Goal: Transaction & Acquisition: Purchase product/service

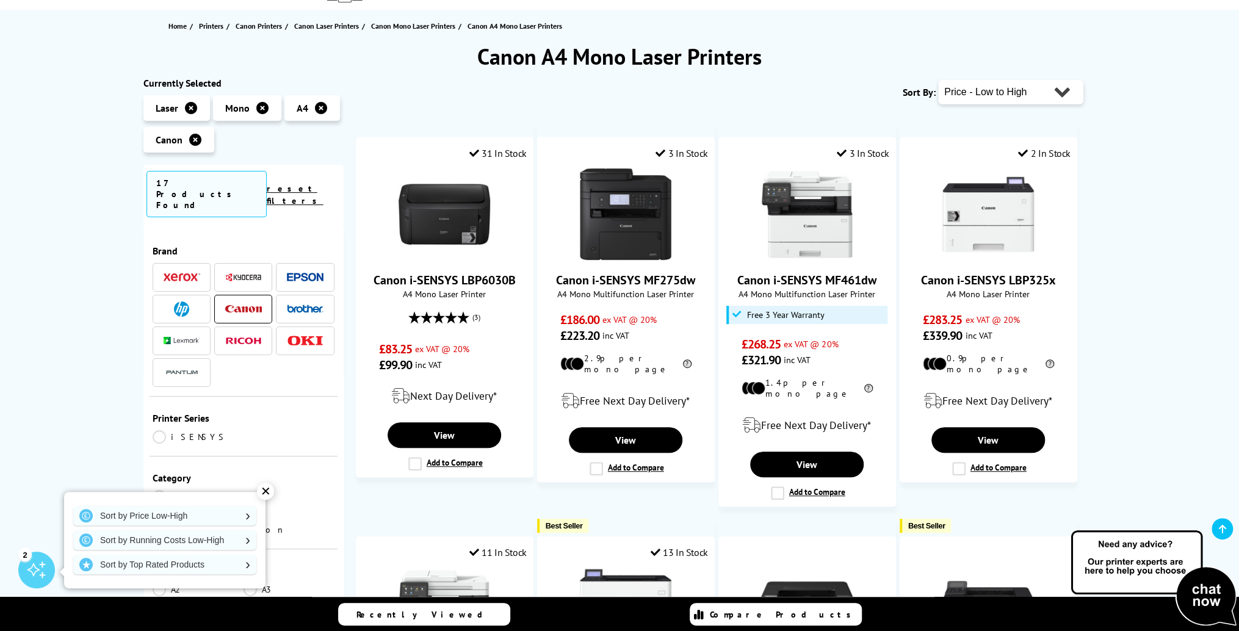
scroll to position [122, 0]
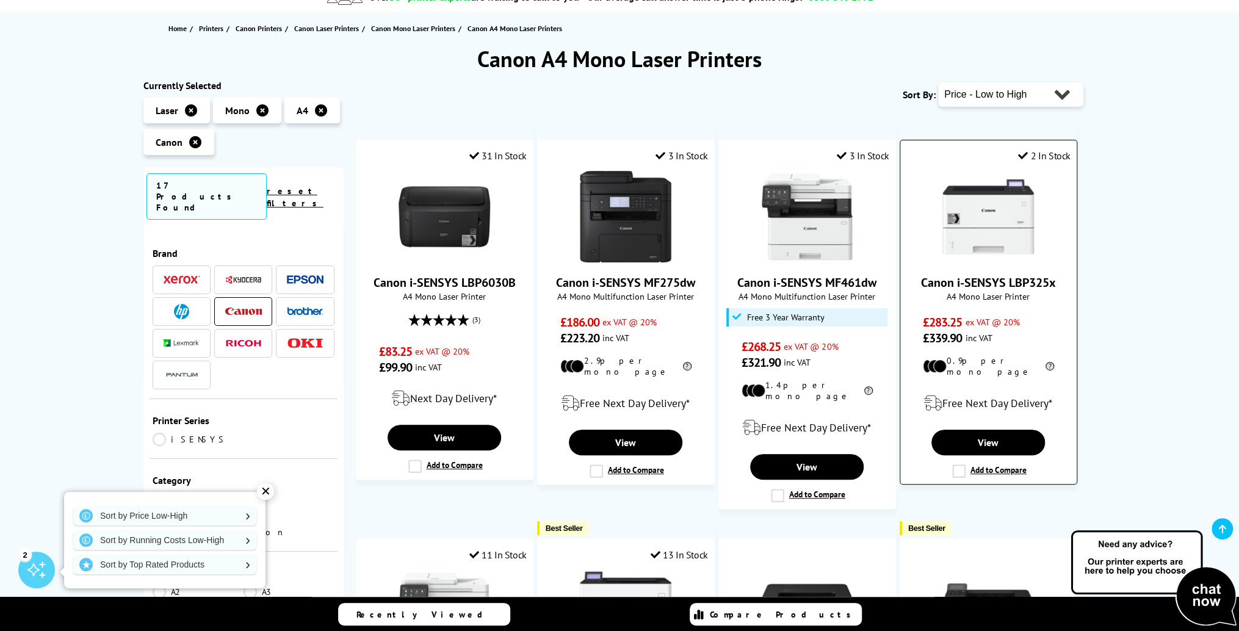
click at [1006, 217] on img at bounding box center [988, 217] width 92 height 92
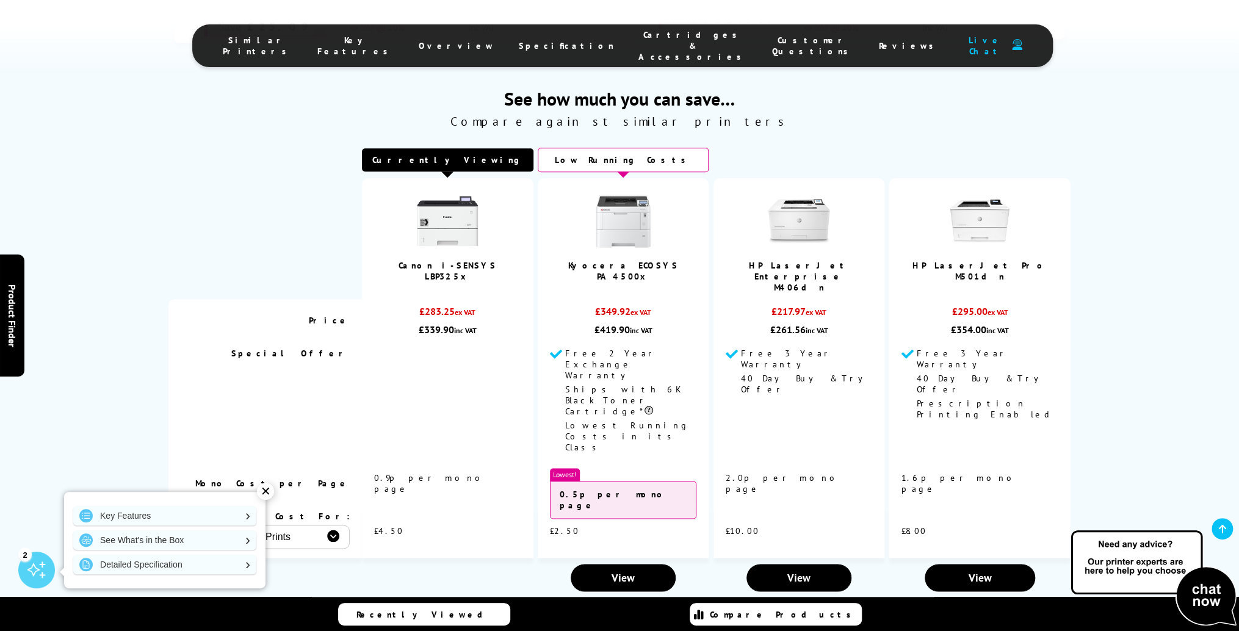
scroll to position [854, 0]
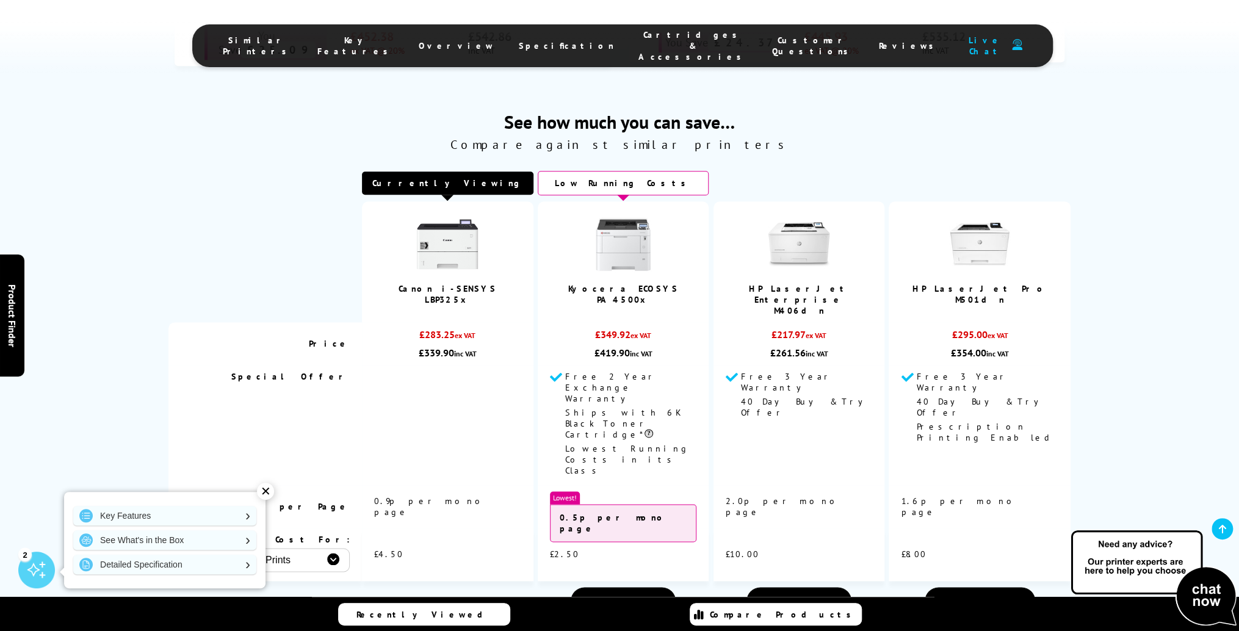
click at [625, 236] on img at bounding box center [622, 244] width 61 height 61
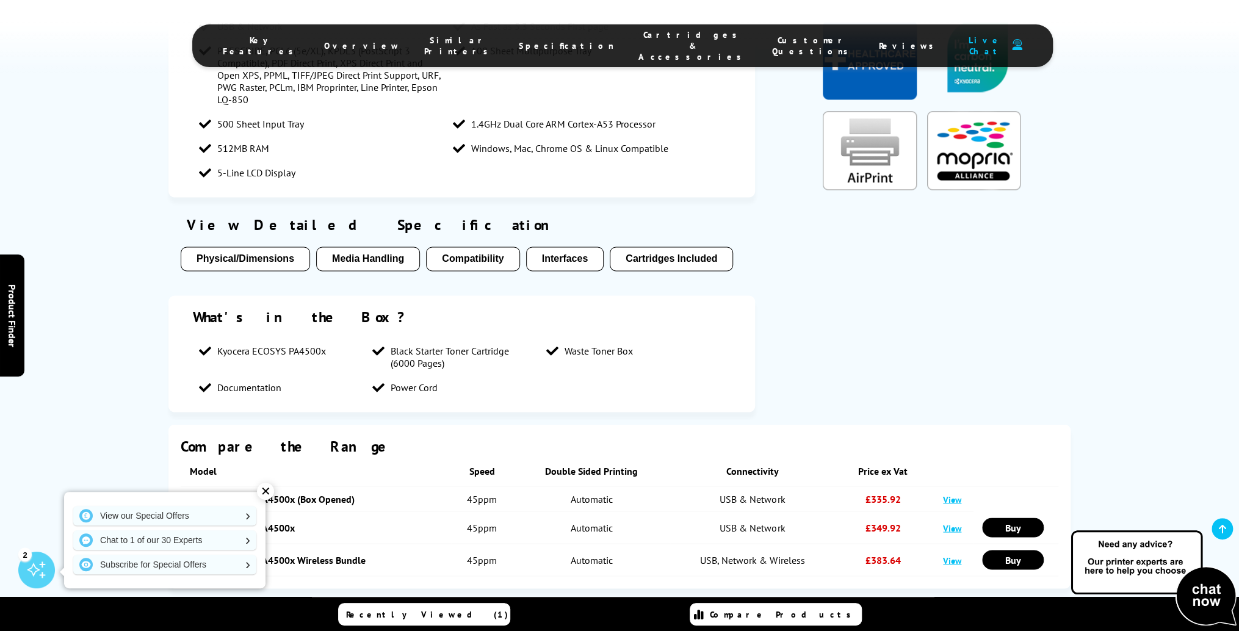
scroll to position [903, 0]
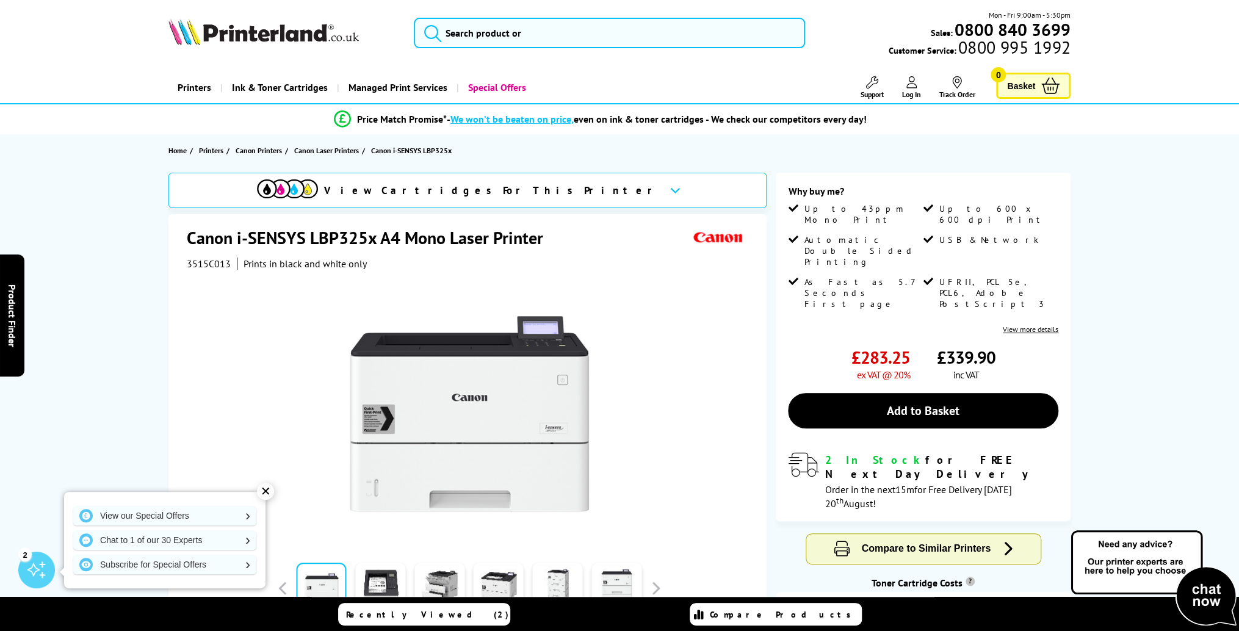
click at [670, 190] on icon at bounding box center [675, 190] width 10 height 7
click at [210, 149] on span "Printers" at bounding box center [211, 150] width 24 height 13
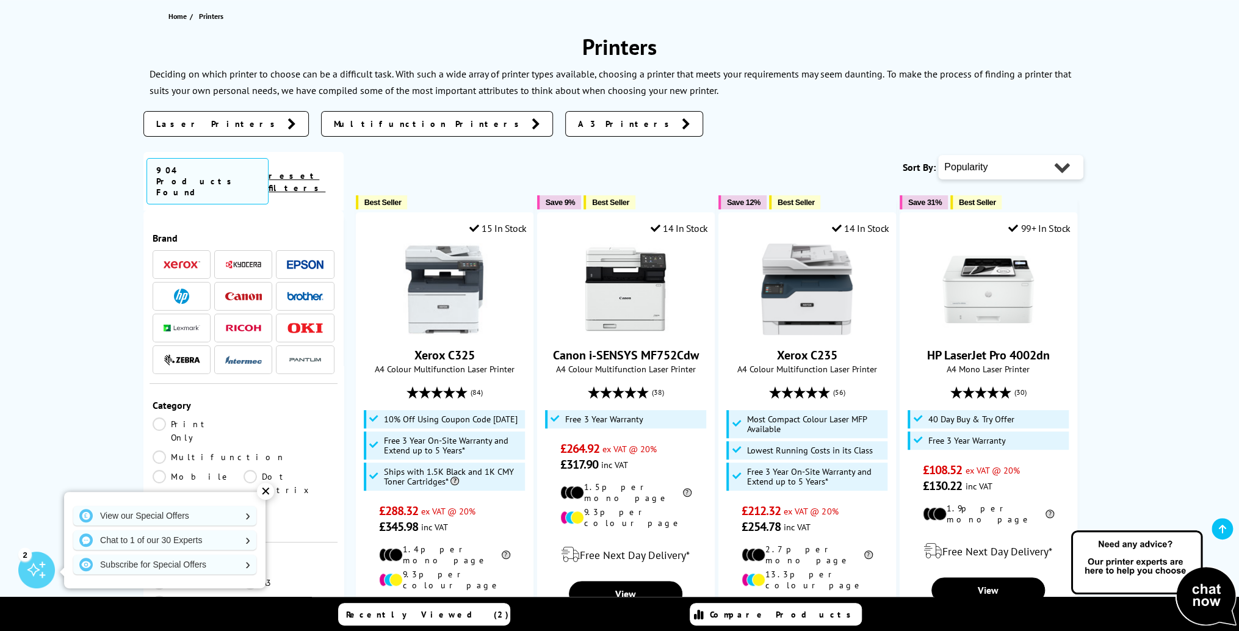
click at [178, 325] on img at bounding box center [182, 328] width 37 height 7
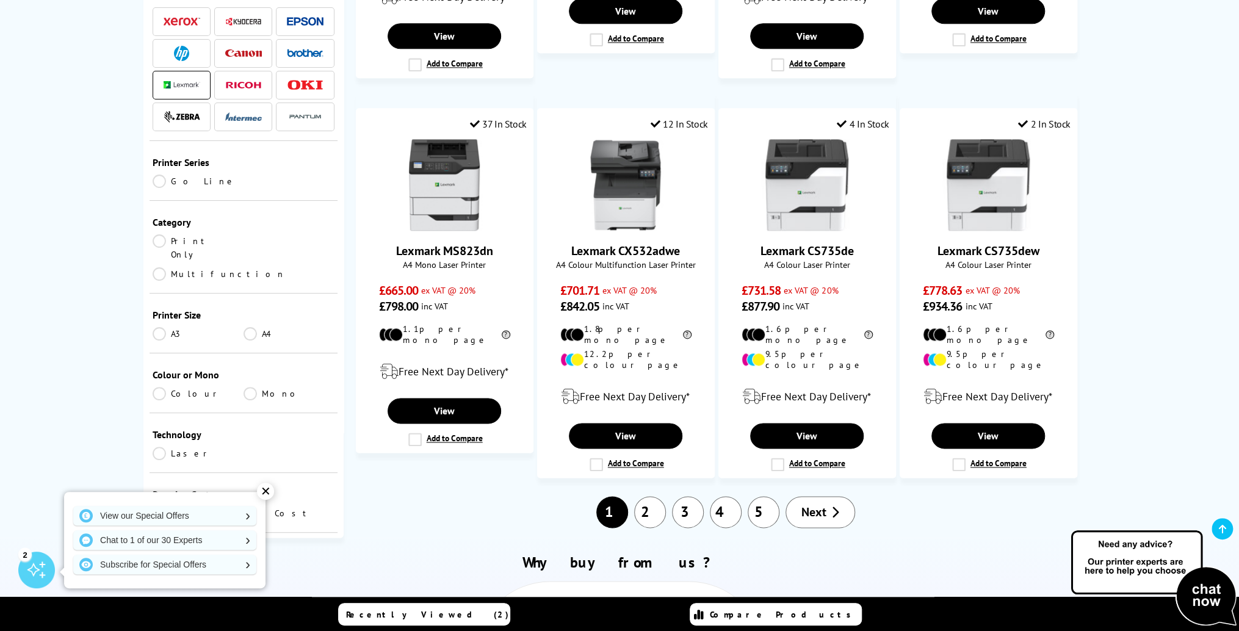
scroll to position [952, 0]
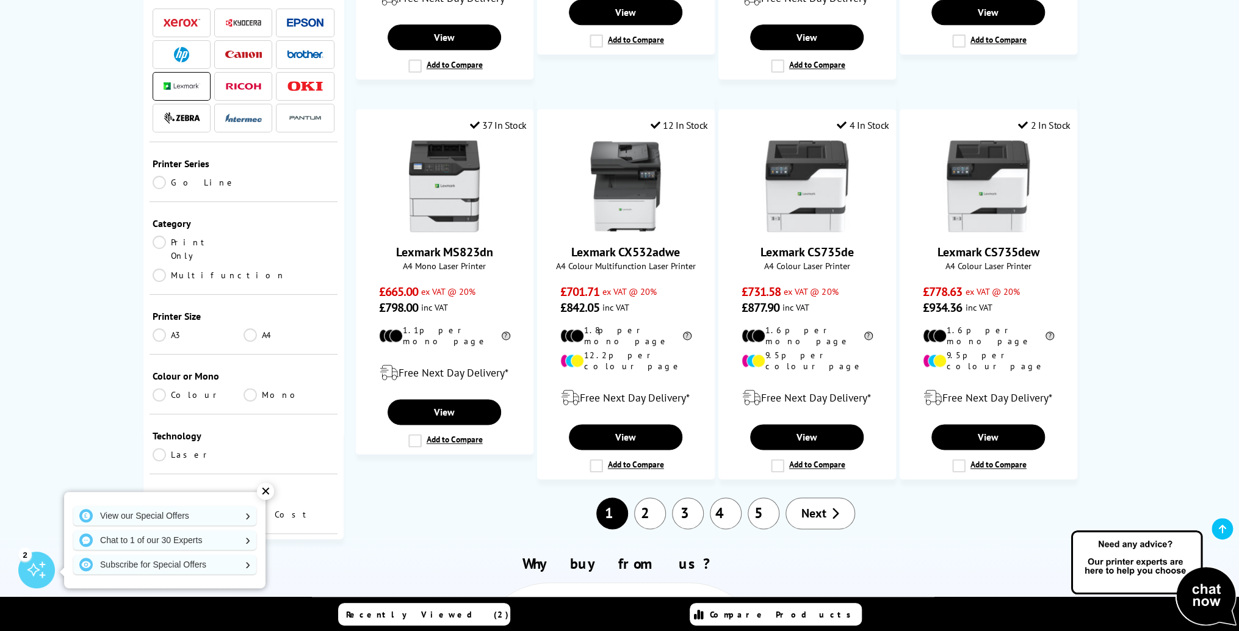
click at [246, 388] on link "Mono" at bounding box center [288, 394] width 91 height 13
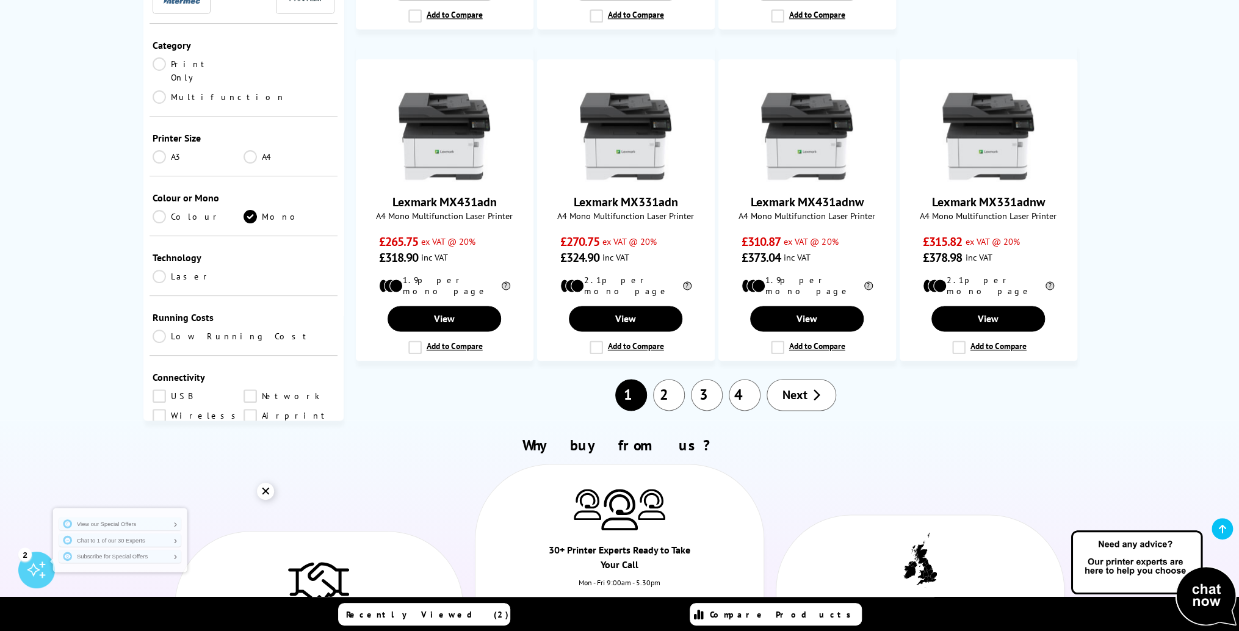
click at [246, 150] on link "A4" at bounding box center [288, 156] width 91 height 13
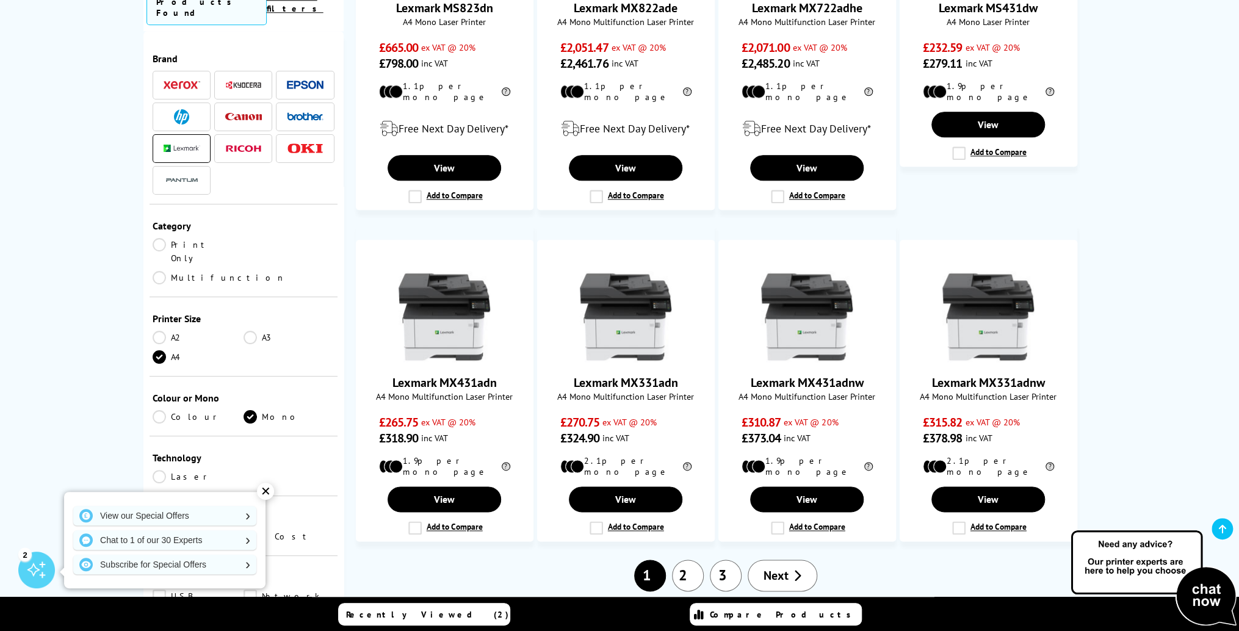
scroll to position [927, 0]
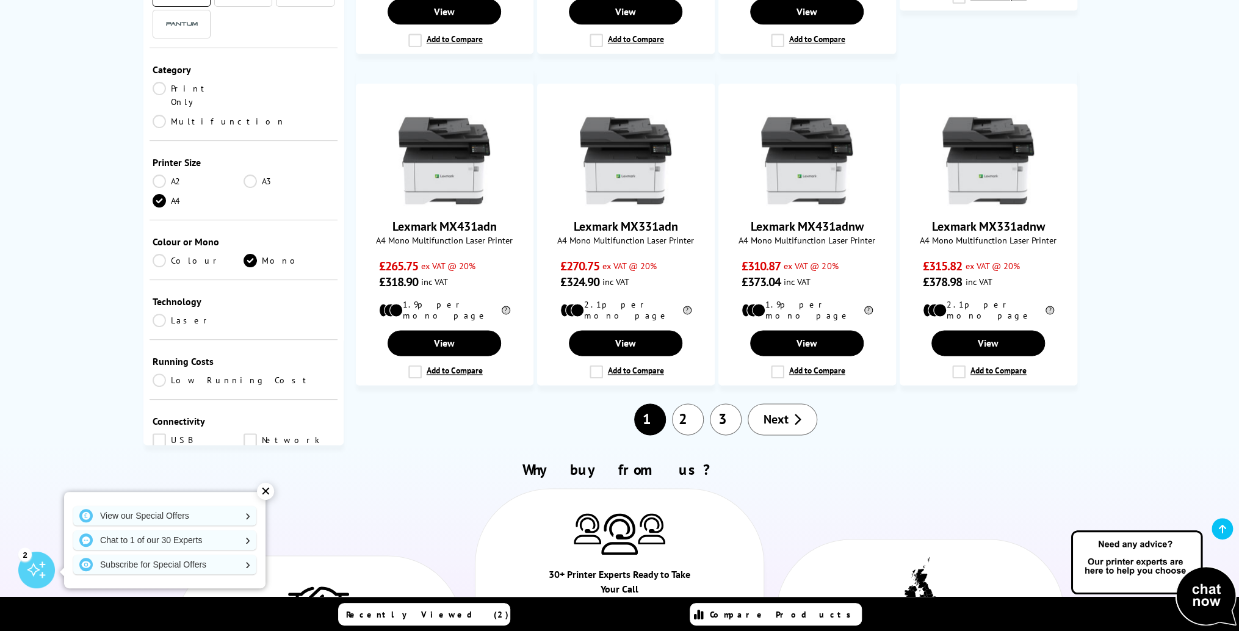
click at [686, 403] on link "2" at bounding box center [688, 419] width 32 height 32
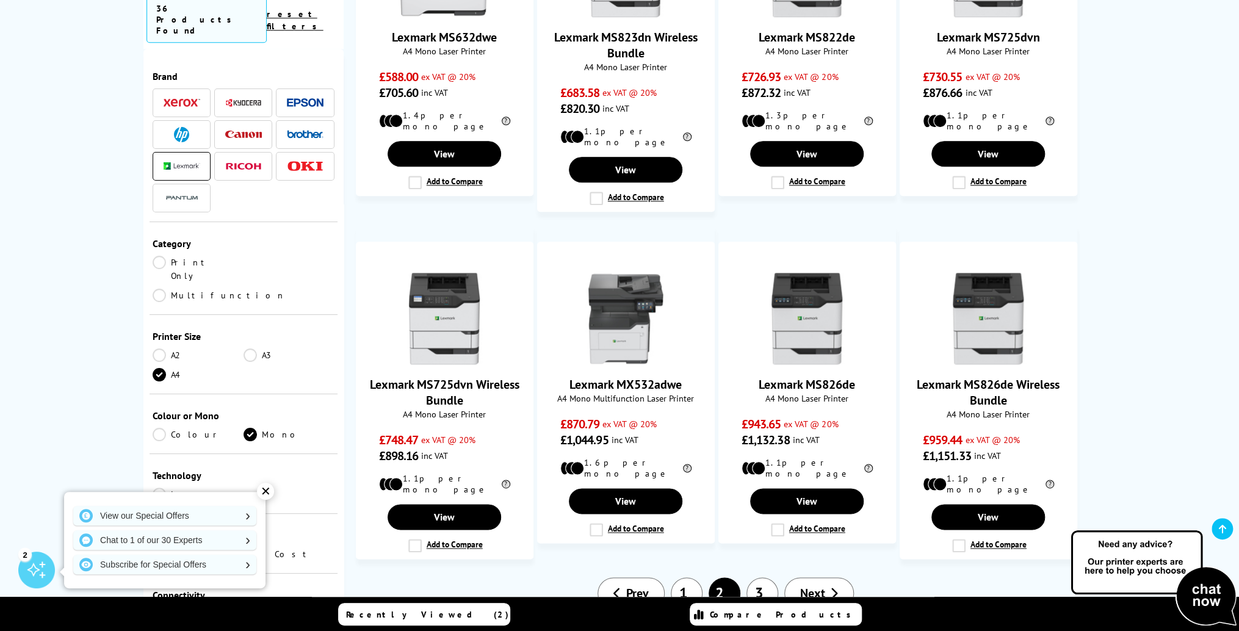
scroll to position [732, 0]
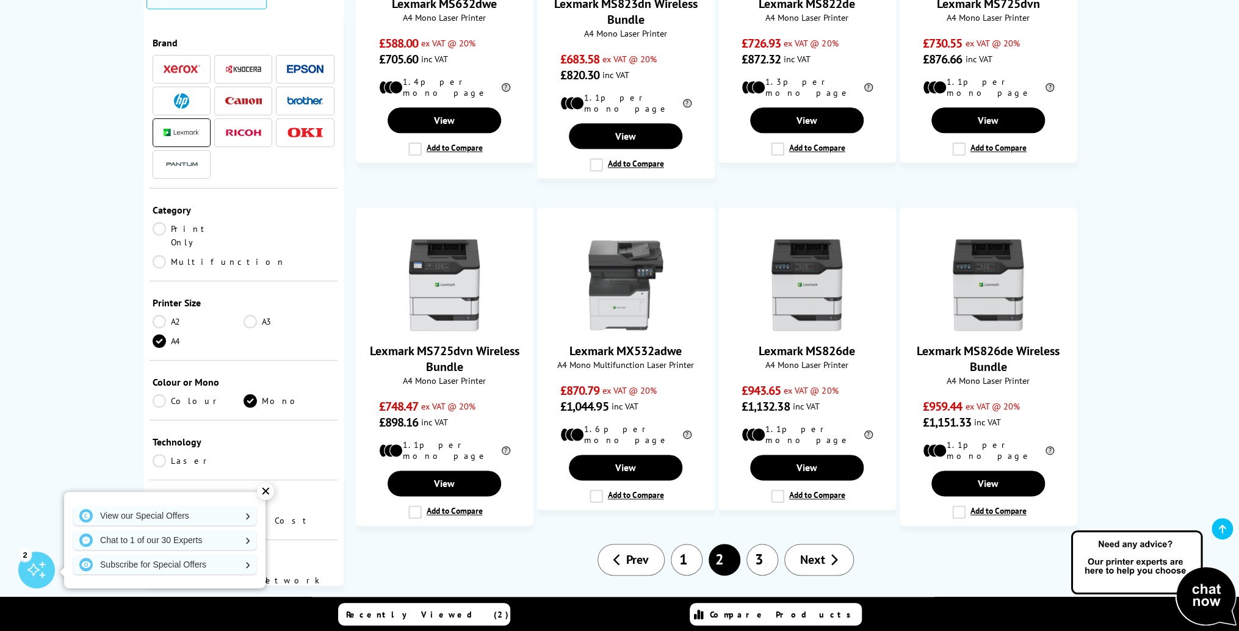
click at [766, 544] on link "3" at bounding box center [762, 560] width 32 height 32
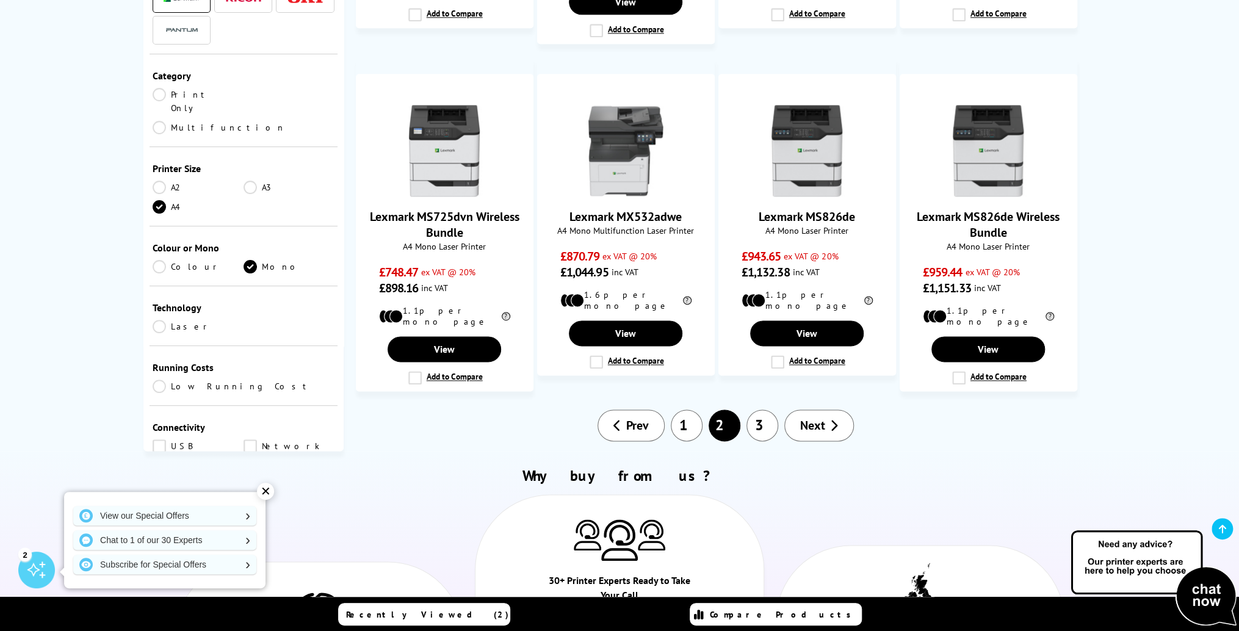
scroll to position [12, 0]
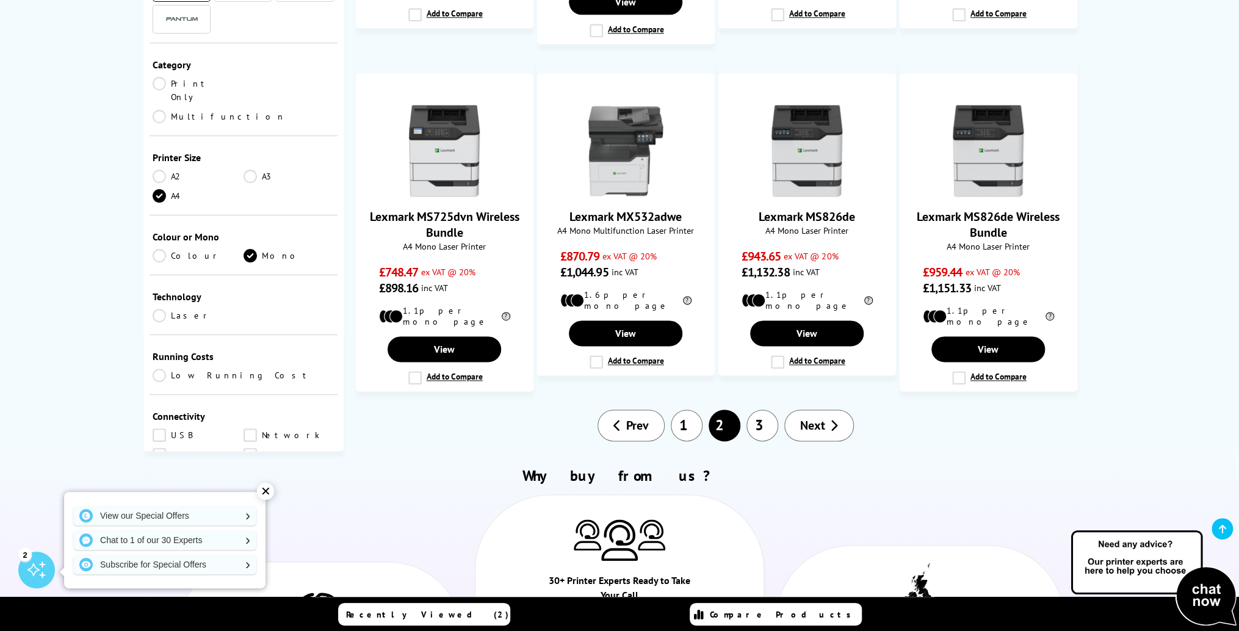
click at [161, 275] on div "Technology Laser" at bounding box center [243, 305] width 188 height 60
click at [160, 308] on link "Laser" at bounding box center [198, 314] width 91 height 13
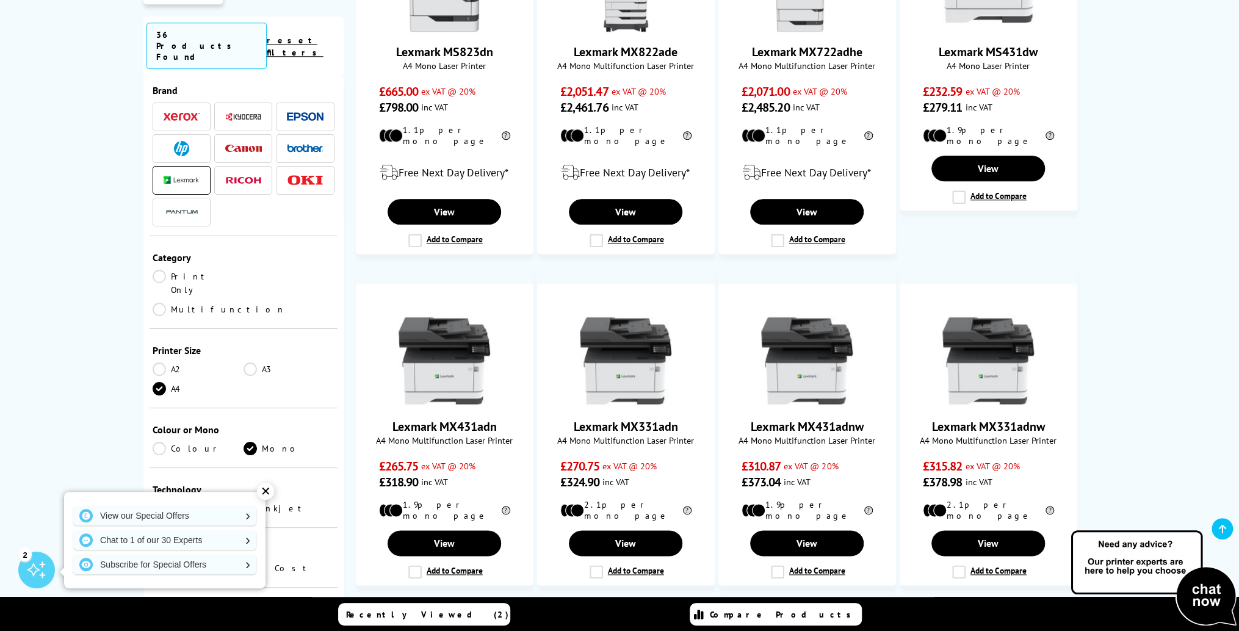
scroll to position [964, 0]
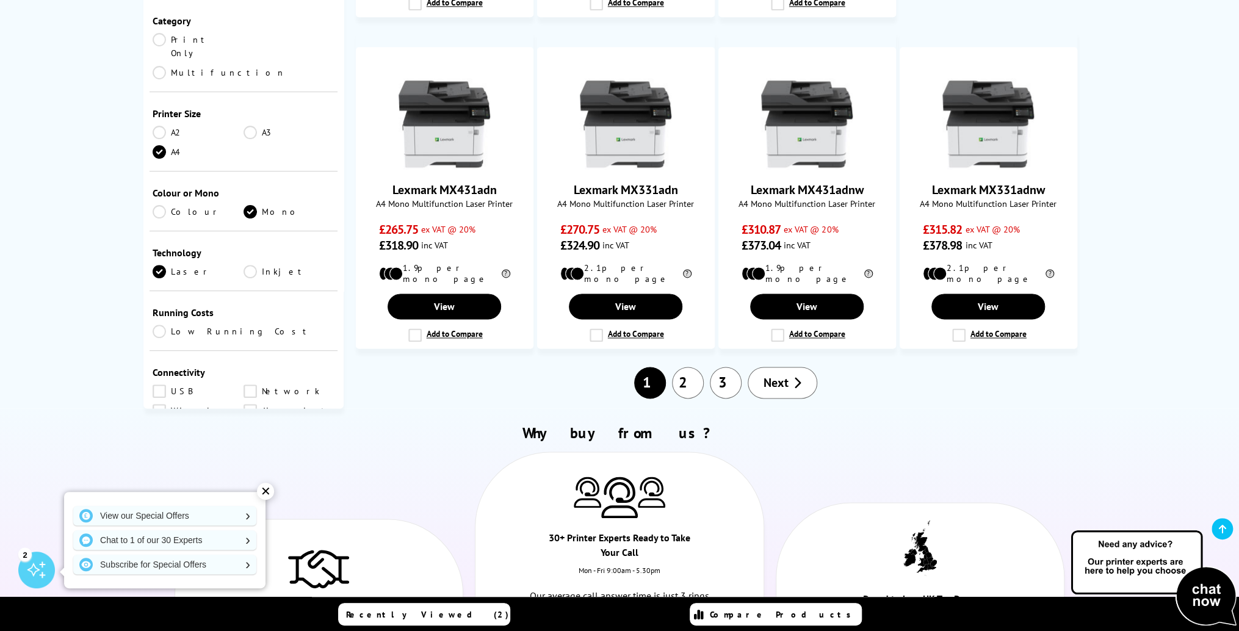
click at [683, 367] on link "2" at bounding box center [688, 383] width 32 height 32
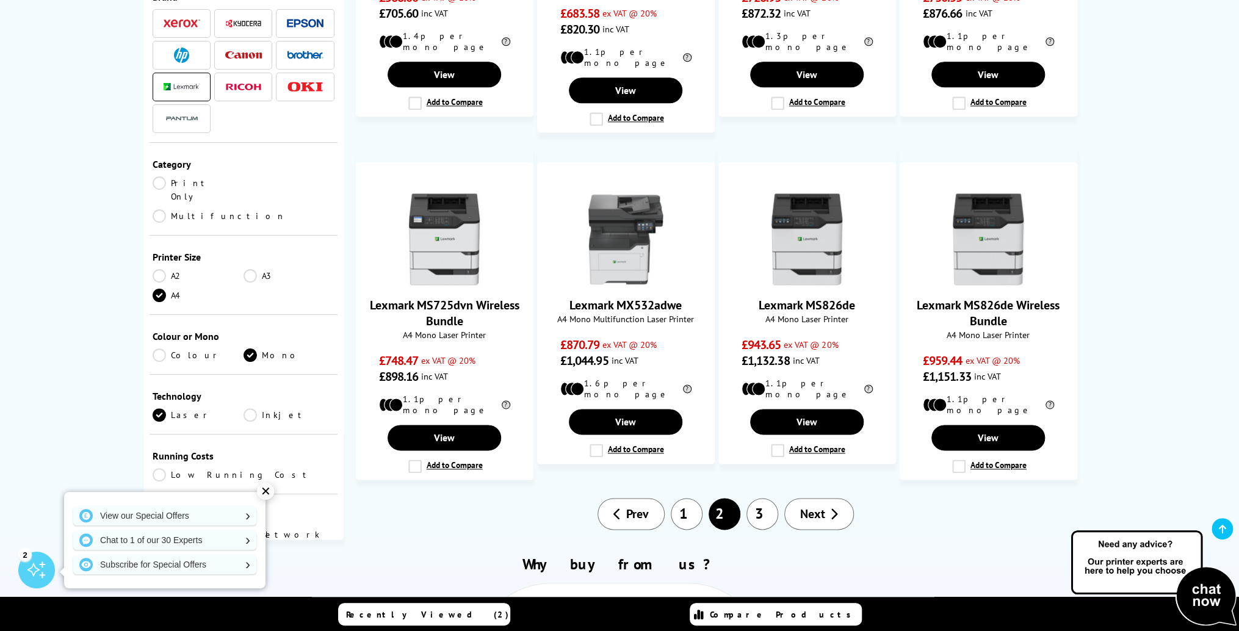
scroll to position [793, 0]
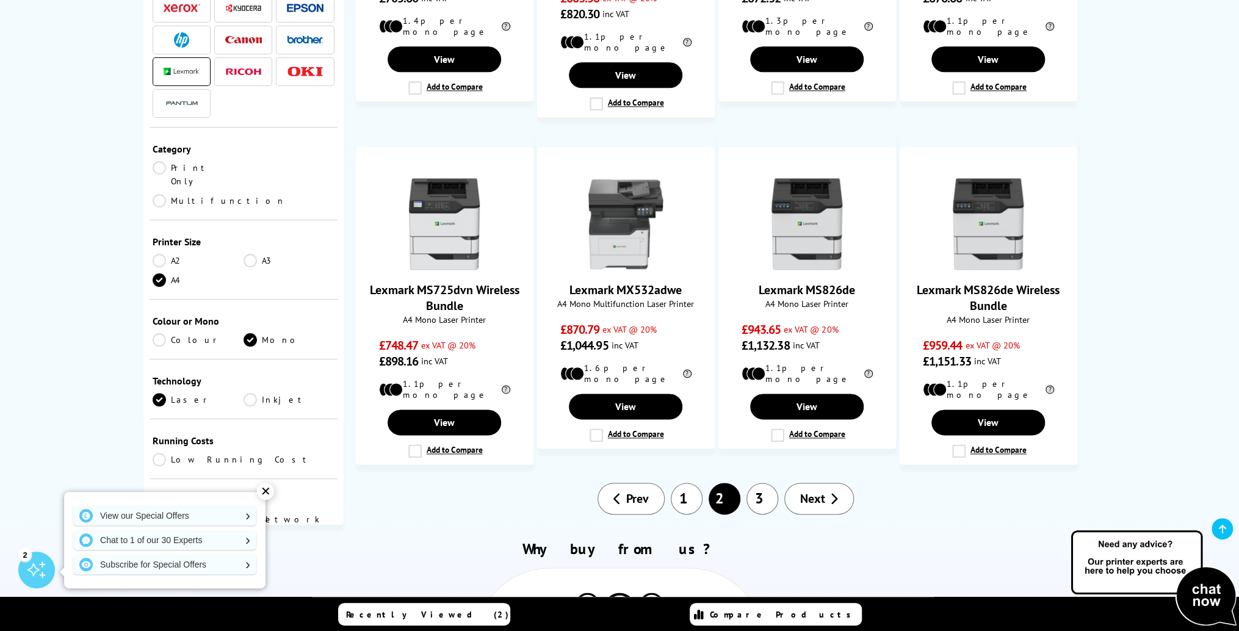
click at [759, 483] on link "3" at bounding box center [762, 499] width 32 height 32
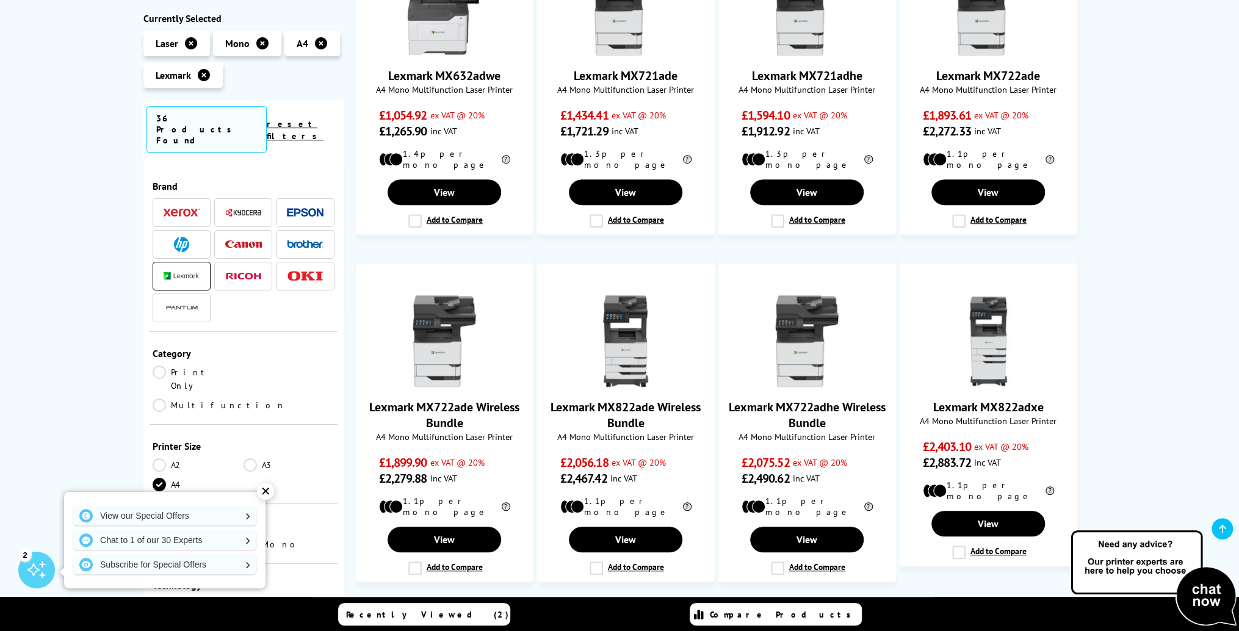
scroll to position [329, 0]
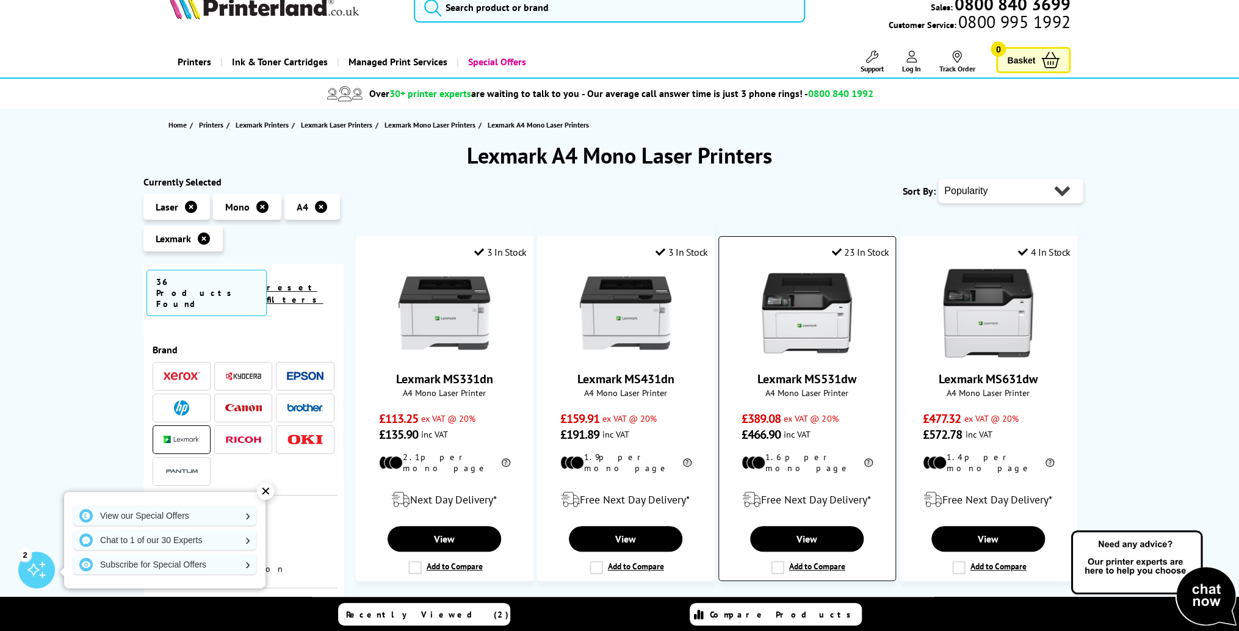
scroll to position [24, 0]
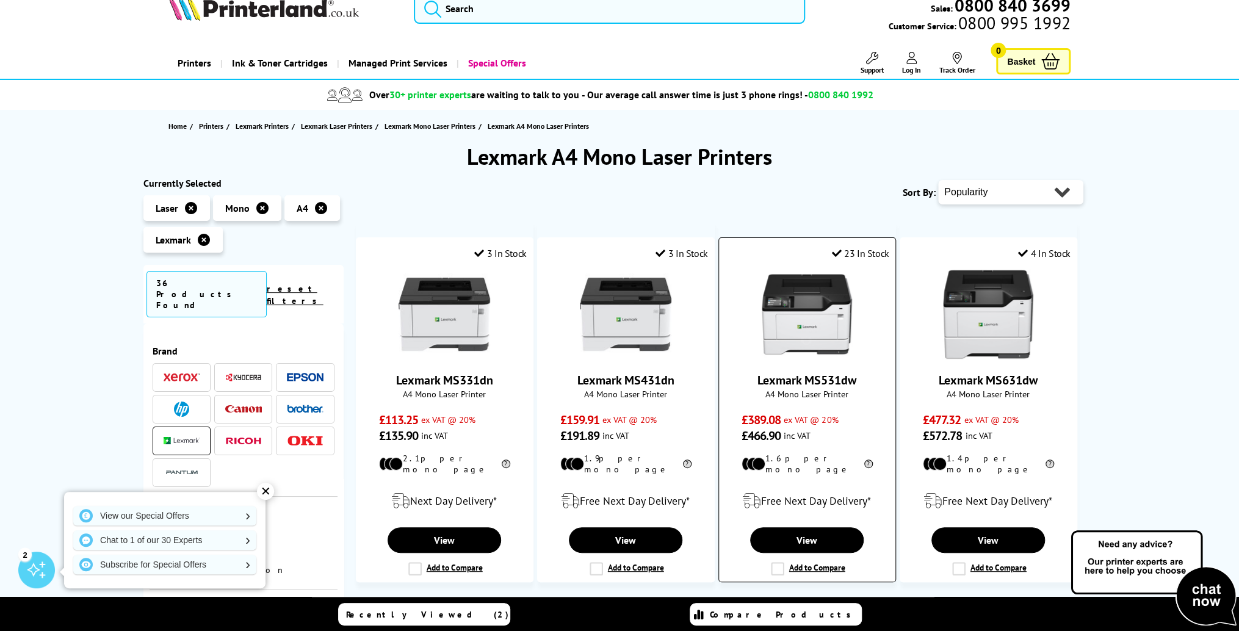
click at [805, 304] on img at bounding box center [807, 314] width 92 height 92
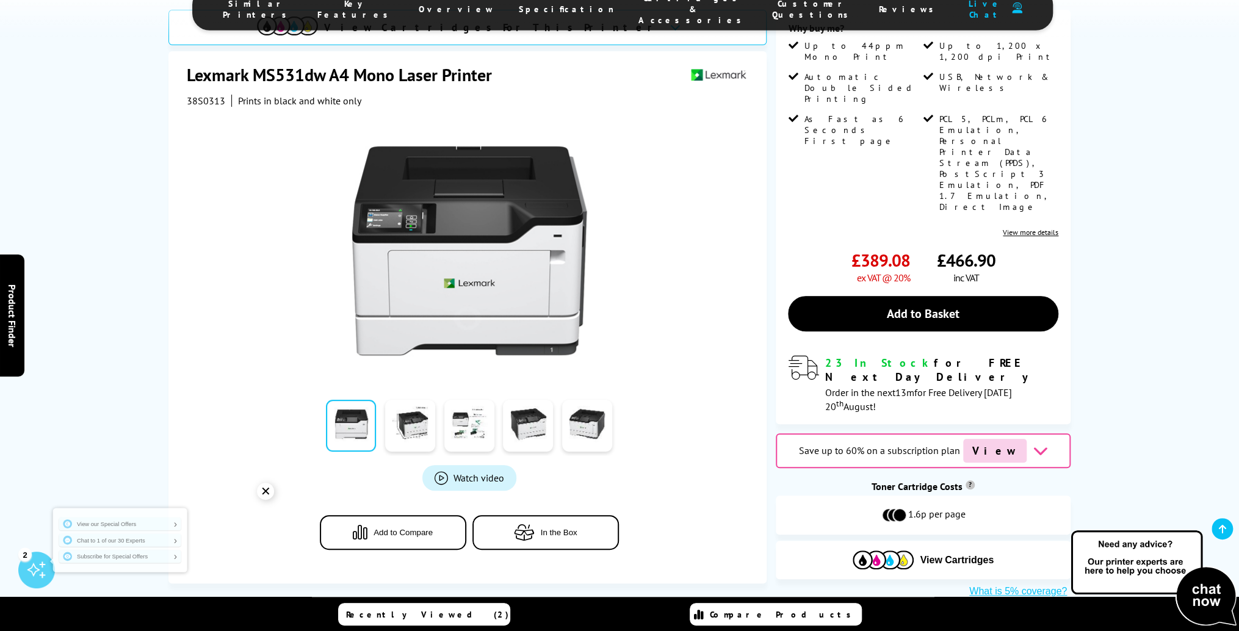
scroll to position [110, 0]
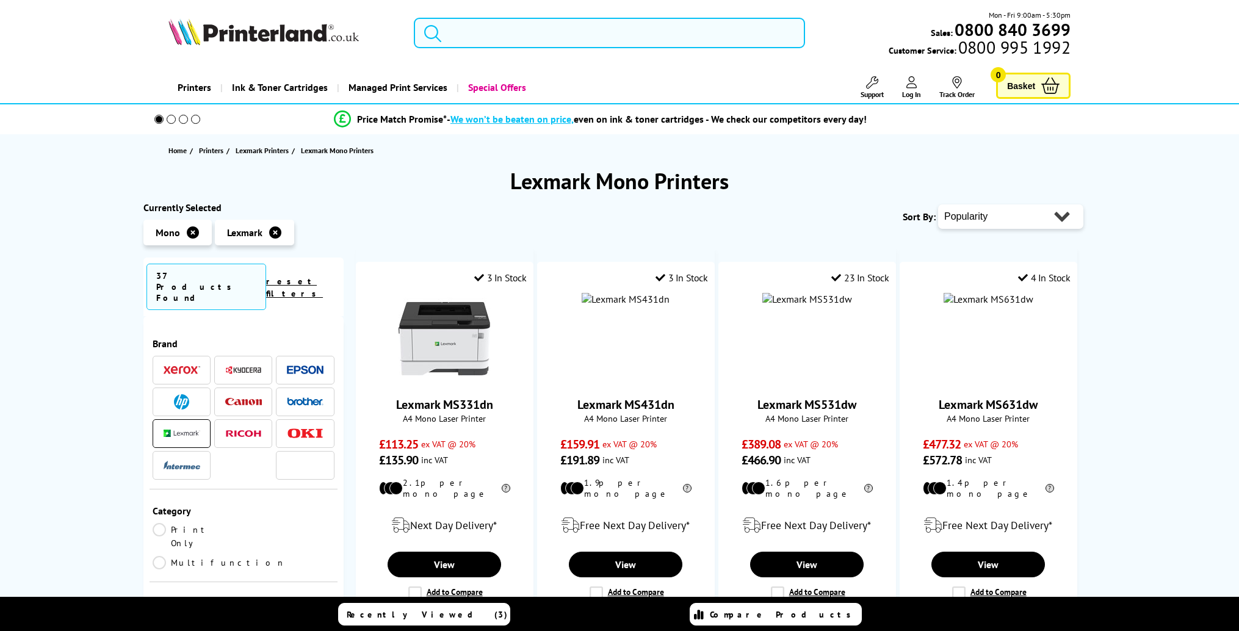
scroll to position [940, 0]
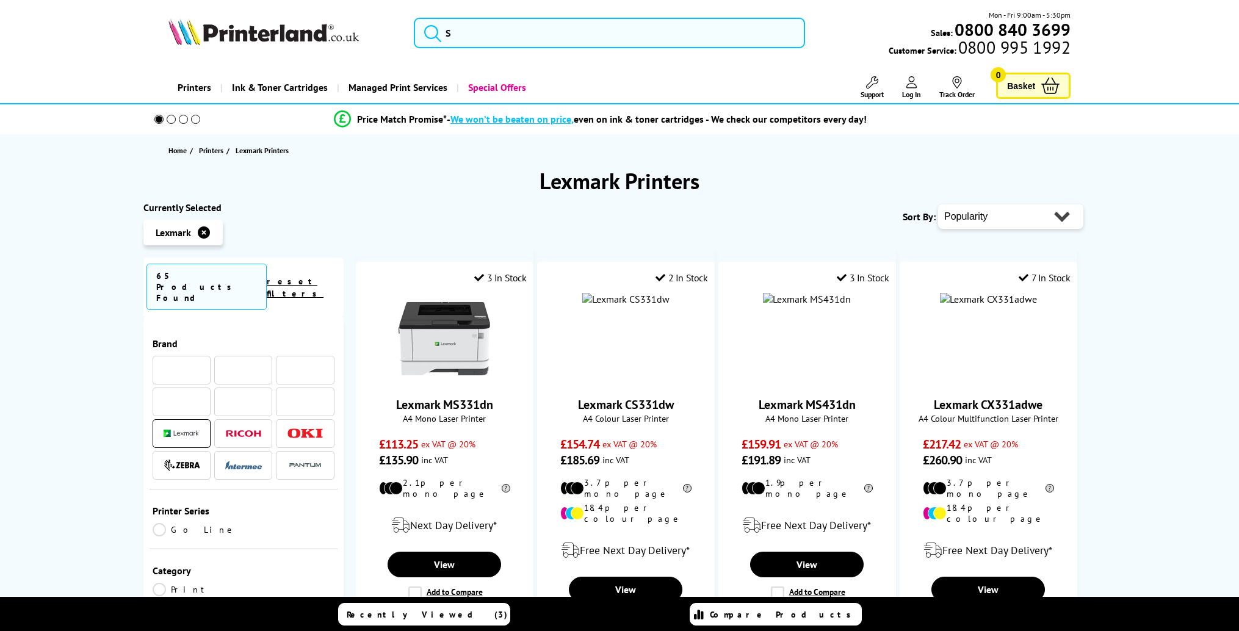
scroll to position [972, 0]
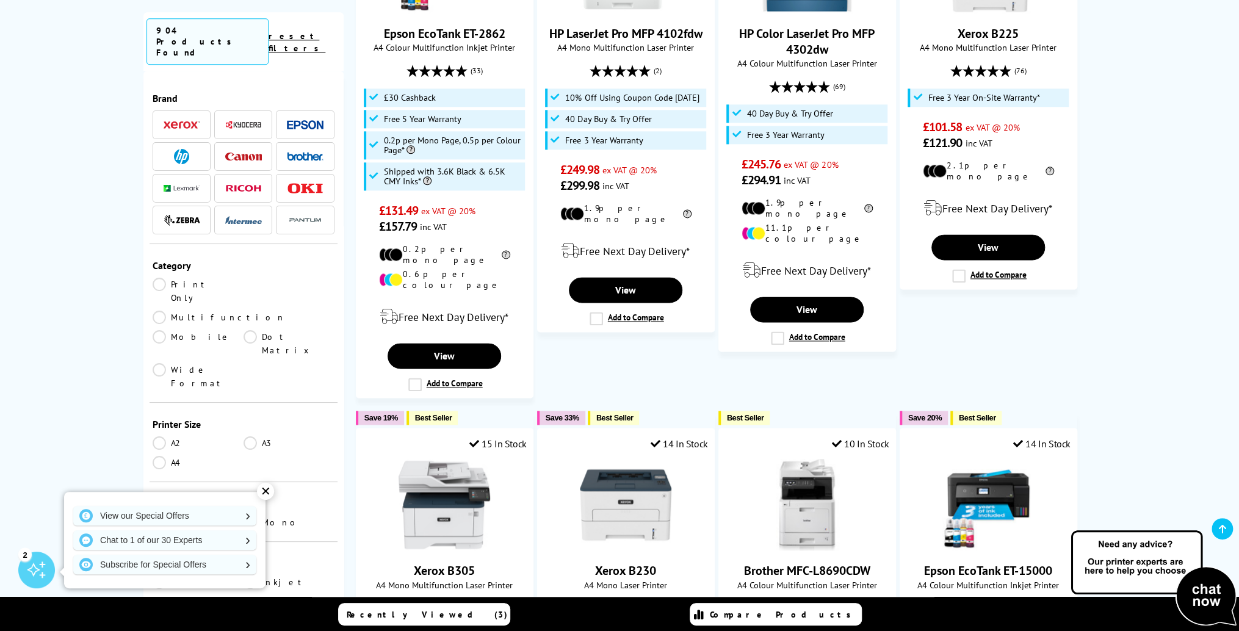
scroll to position [869, 0]
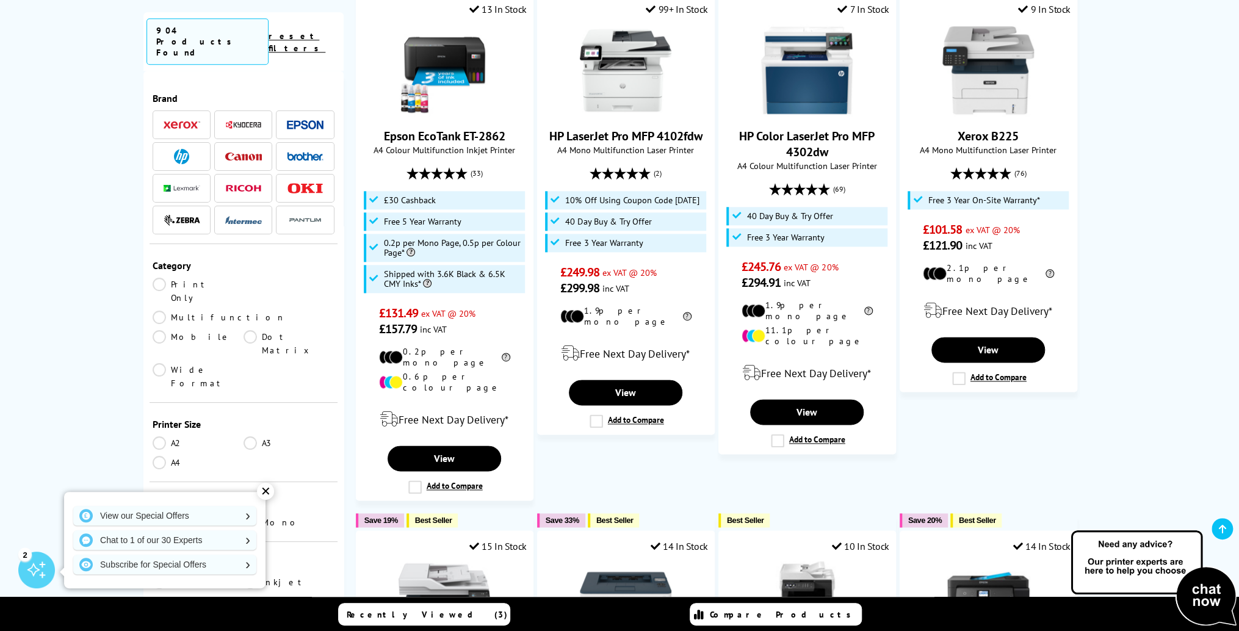
drag, startPoint x: 240, startPoint y: 132, endPoint x: 196, endPoint y: 145, distance: 45.8
click at [240, 153] on img at bounding box center [243, 157] width 37 height 8
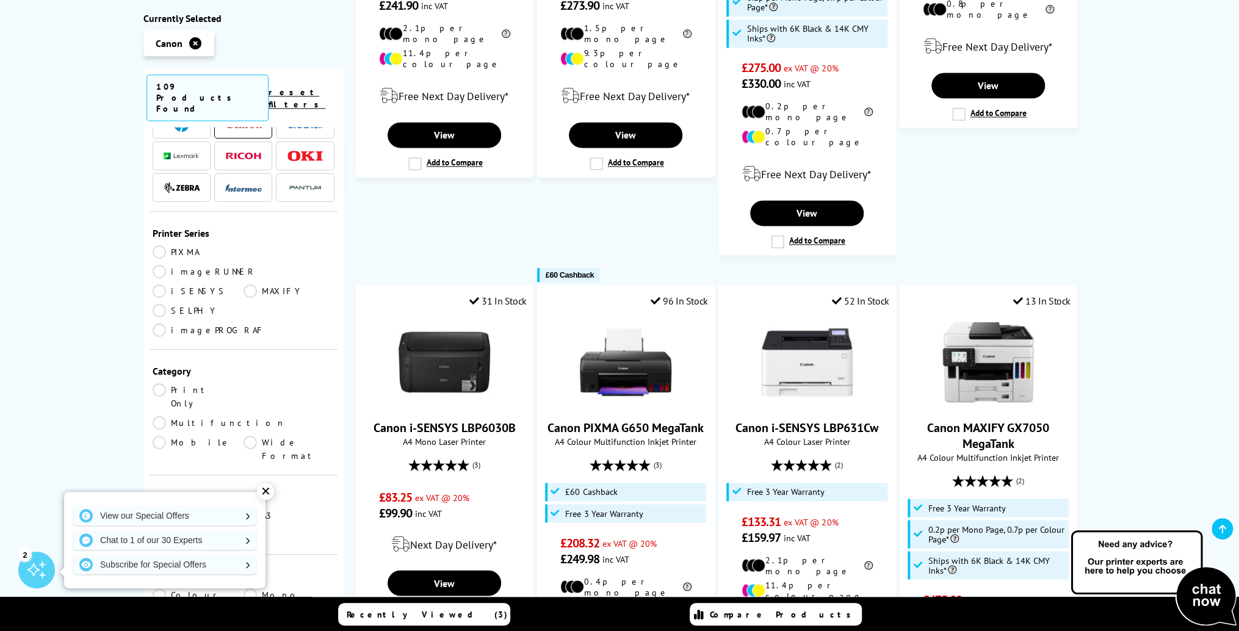
scroll to position [98, 0]
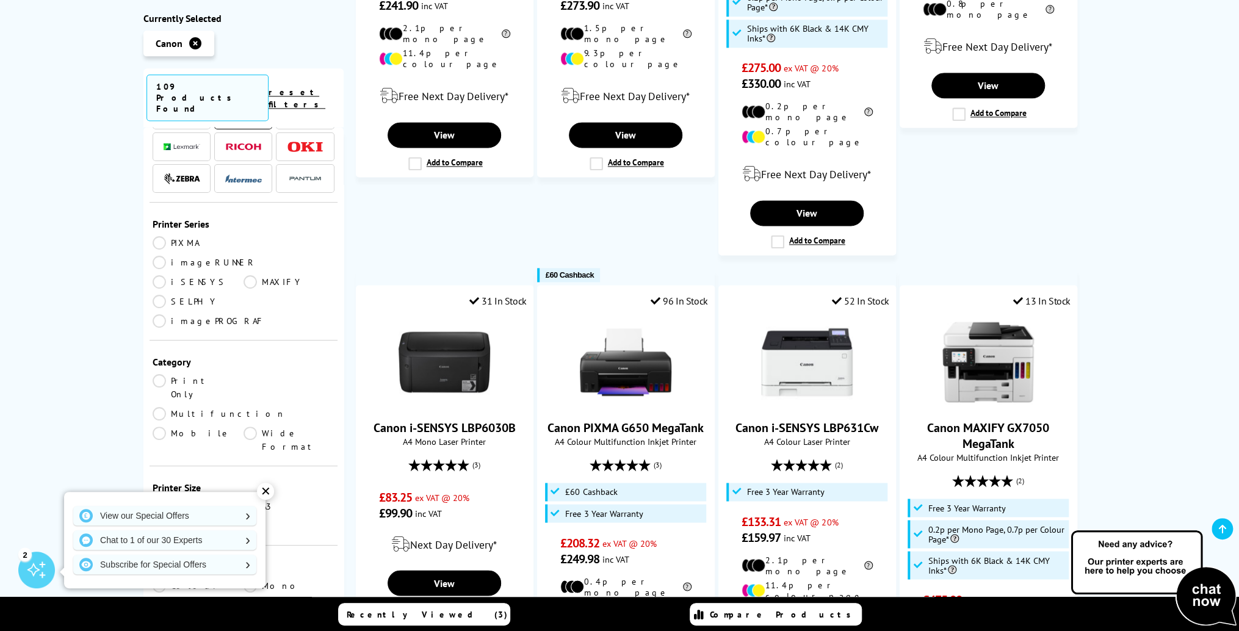
click at [159, 519] on link "A4" at bounding box center [198, 525] width 91 height 13
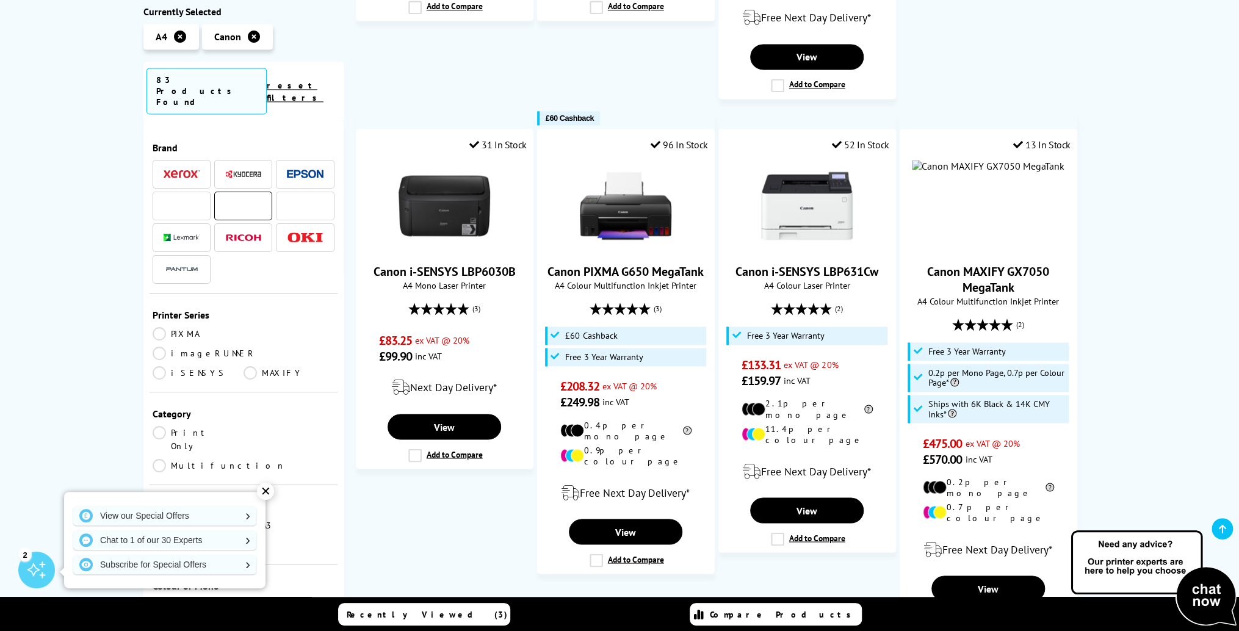
scroll to position [98, 0]
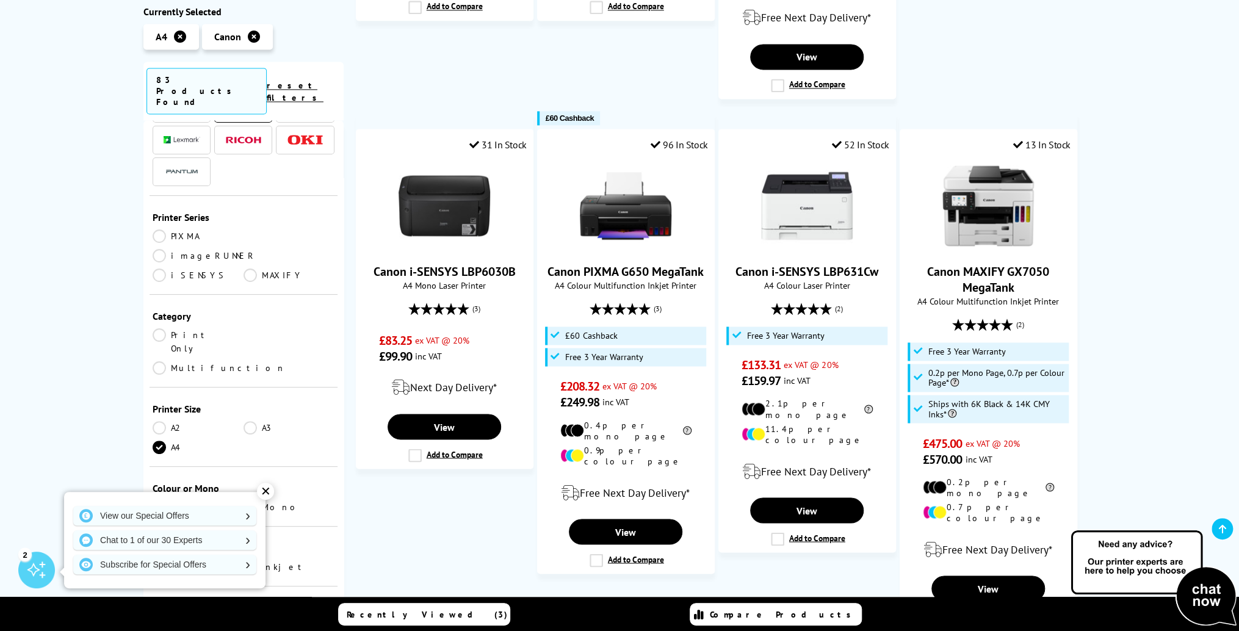
click at [249, 500] on link "Mono" at bounding box center [288, 506] width 91 height 13
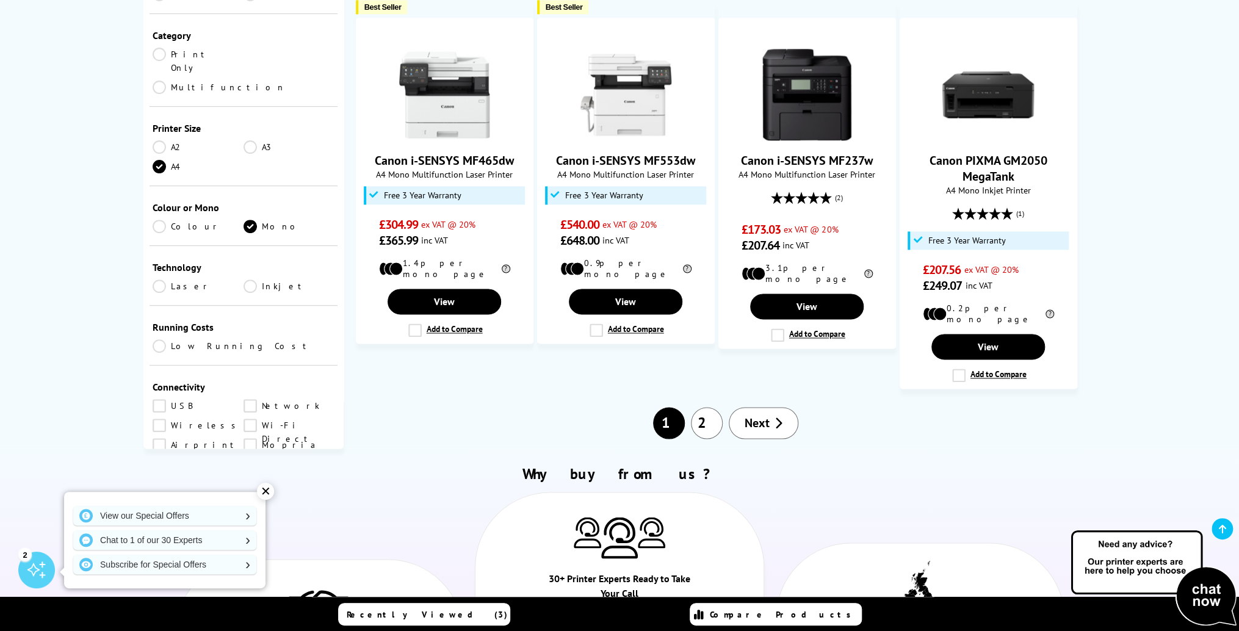
scroll to position [1088, 0]
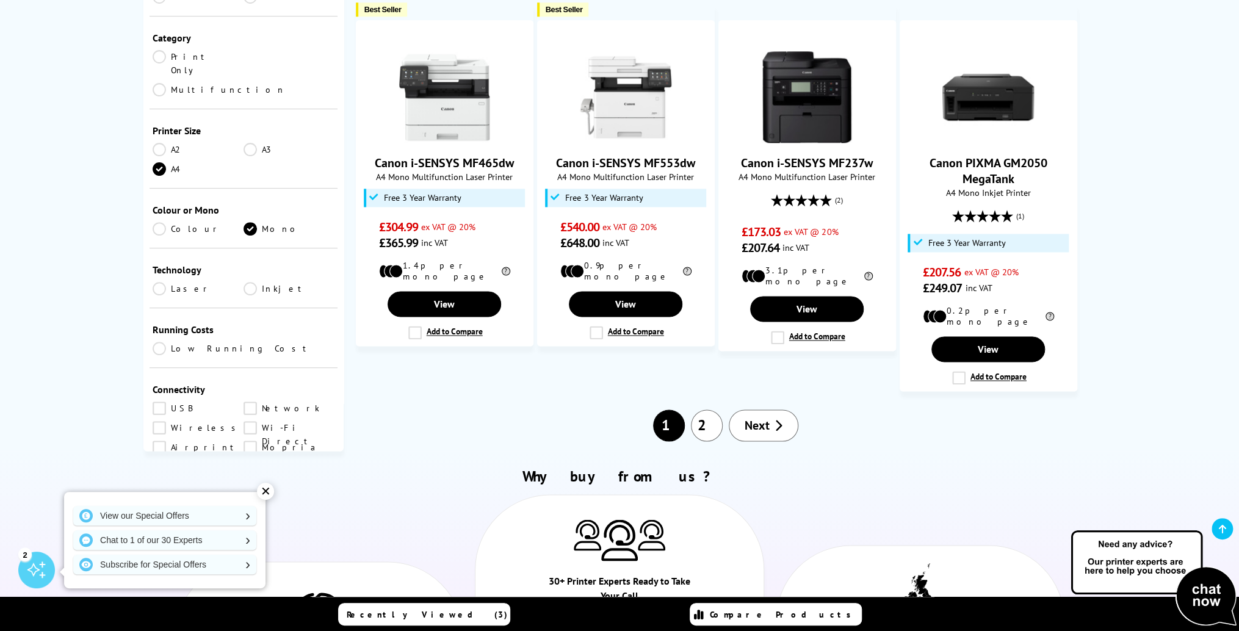
click at [157, 282] on link "Laser" at bounding box center [198, 288] width 91 height 13
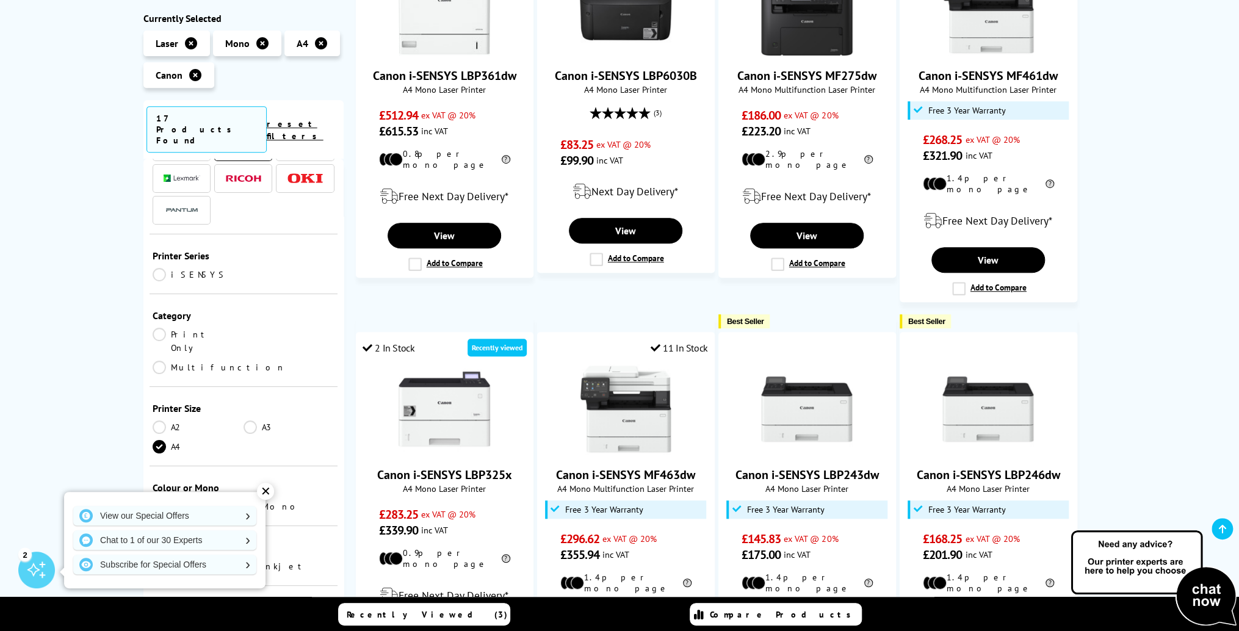
scroll to position [344, 0]
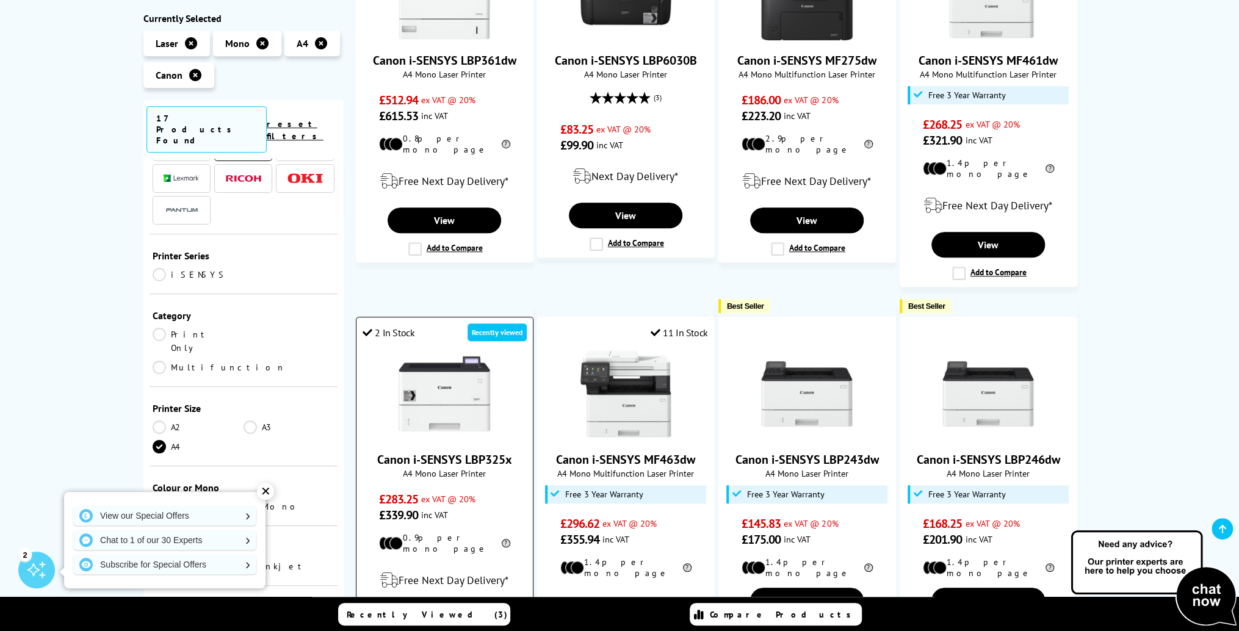
click at [440, 392] on img at bounding box center [444, 394] width 92 height 92
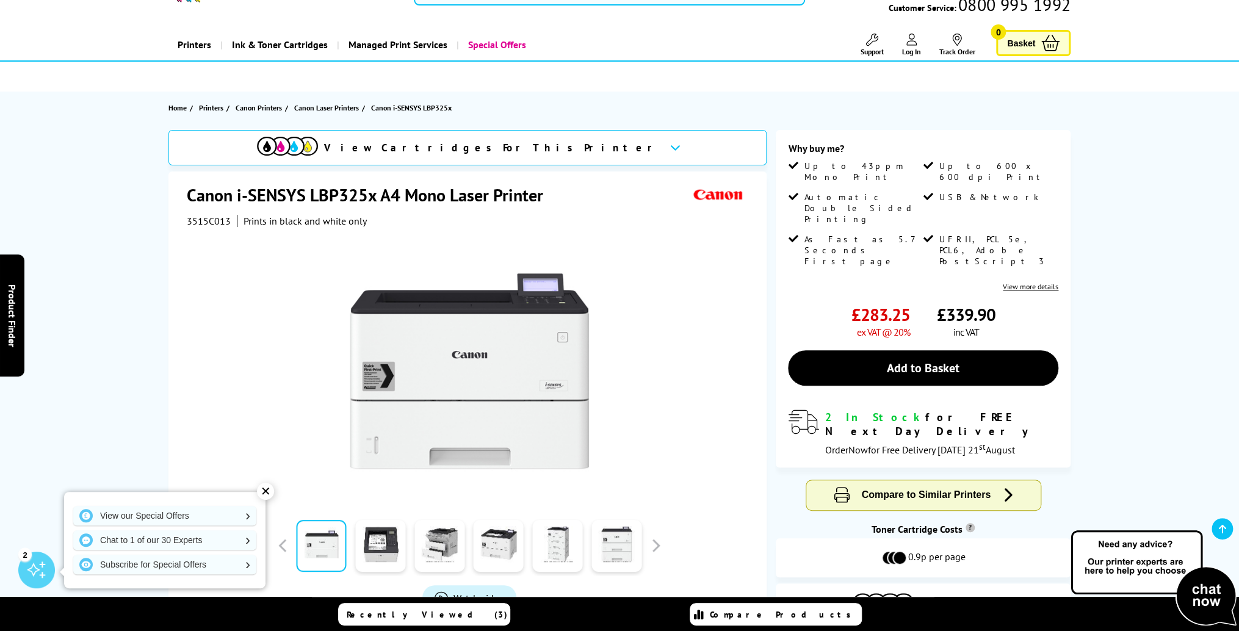
scroll to position [85, 0]
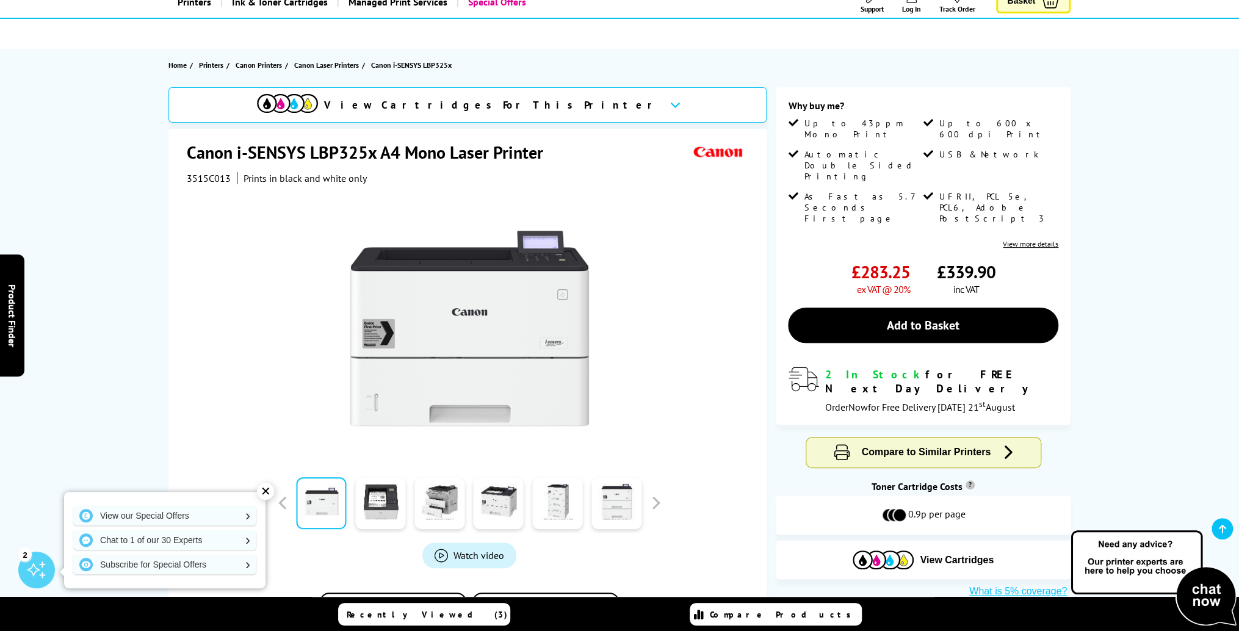
click at [559, 100] on span "View Cartridges For This Printer" at bounding box center [492, 104] width 336 height 13
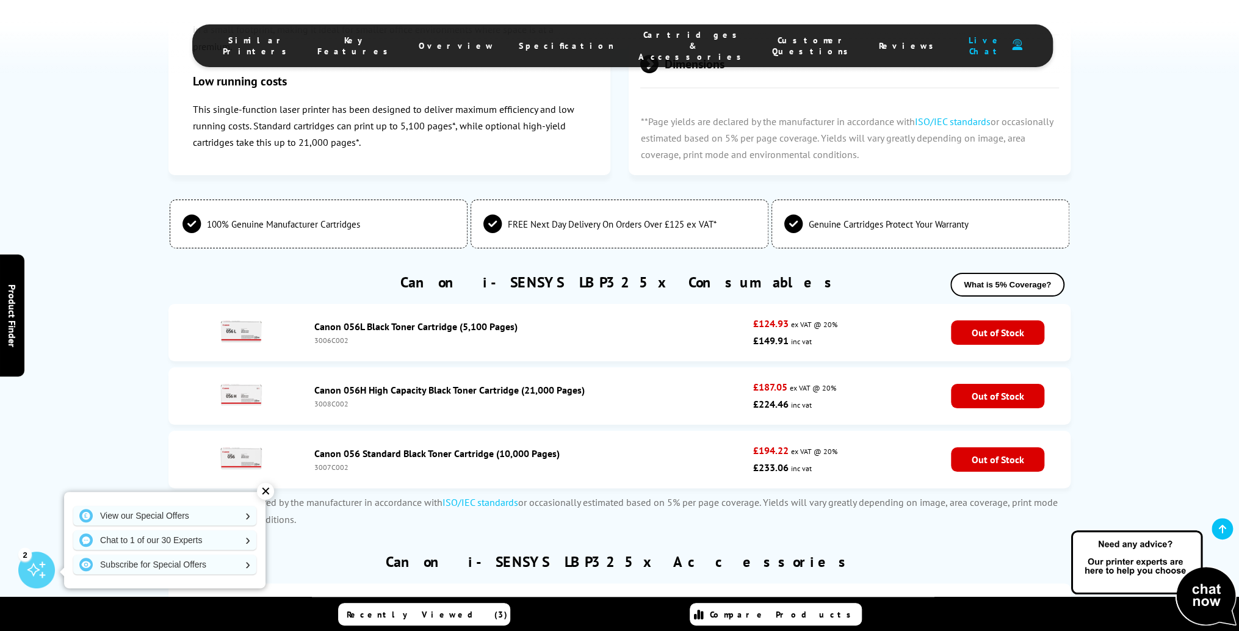
scroll to position [2997, 0]
click at [748, 384] on div "Canon 056H High Capacity Black Toner Cartridge (21,000 Pages) 3008C002" at bounding box center [530, 396] width 445 height 24
drag, startPoint x: 755, startPoint y: 317, endPoint x: 806, endPoint y: 320, distance: 51.3
click at [806, 333] on p "£224.46 inc vat" at bounding box center [842, 341] width 178 height 17
drag, startPoint x: 806, startPoint y: 320, endPoint x: 836, endPoint y: 330, distance: 31.6
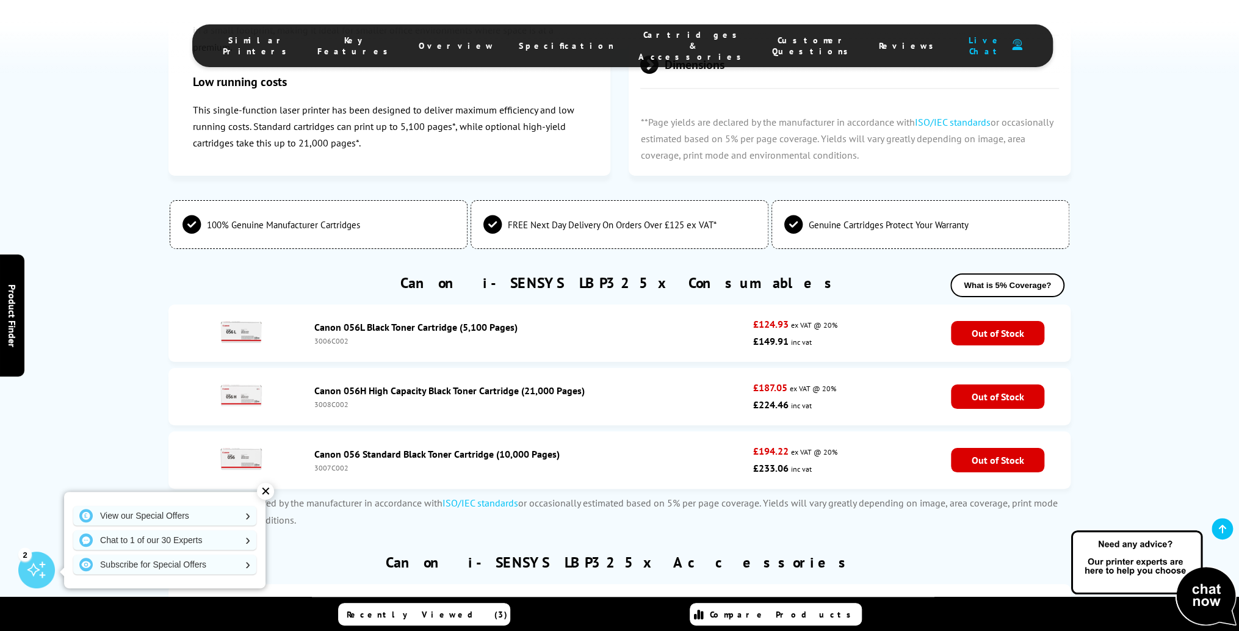
click at [836, 333] on p "£224.46 inc vat" at bounding box center [842, 341] width 178 height 17
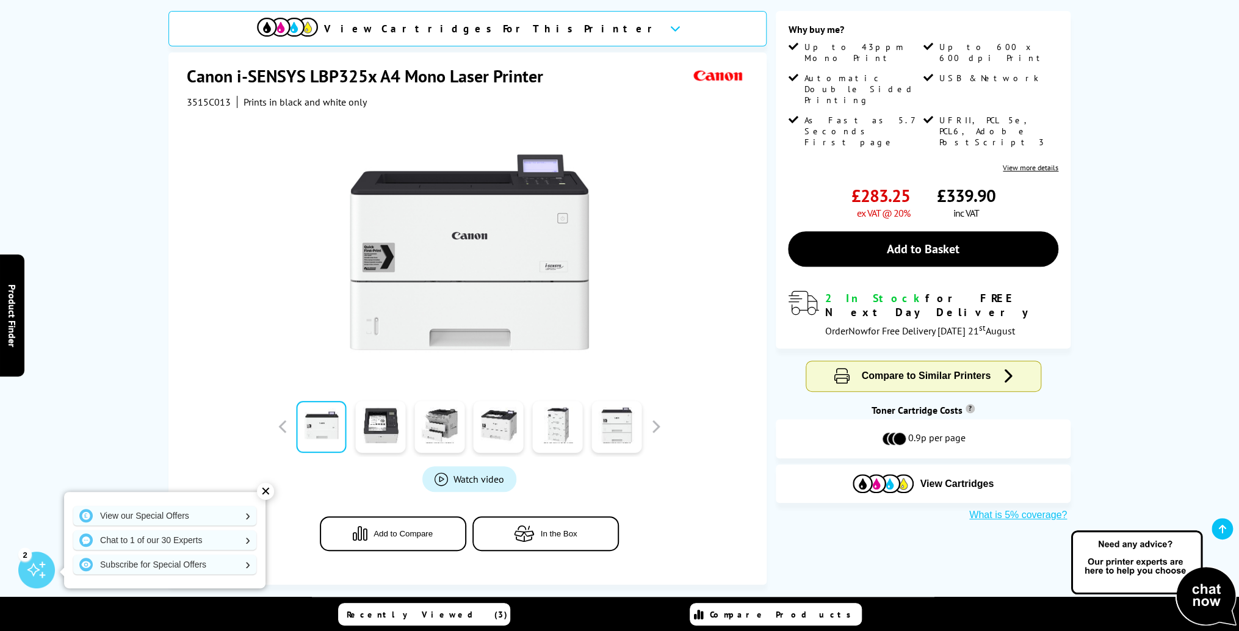
scroll to position [0, 0]
